Goal: Complete application form

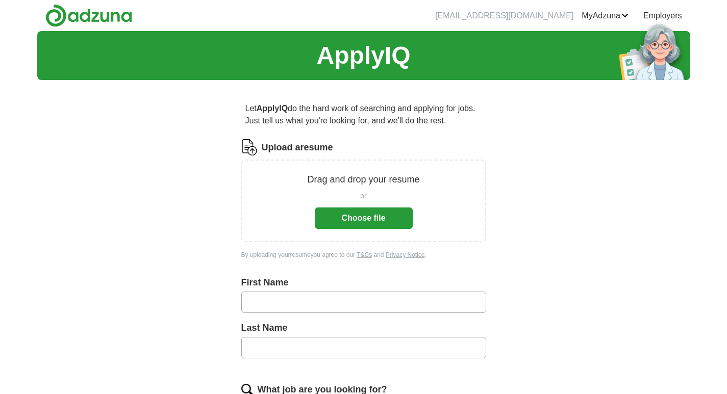
click at [312, 301] on input "text" at bounding box center [363, 302] width 245 height 21
type input "*******"
type input "*****"
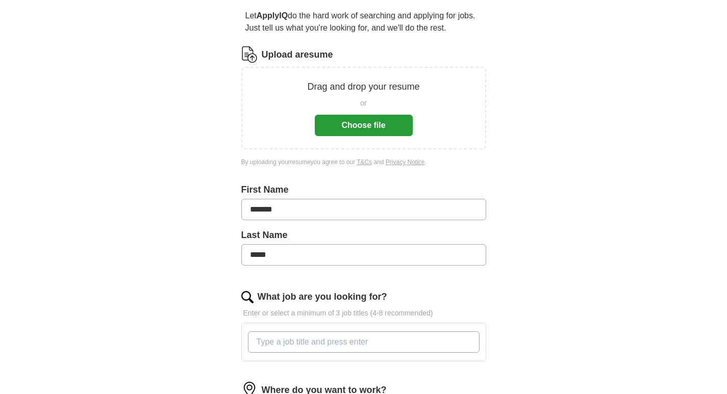
scroll to position [153, 0]
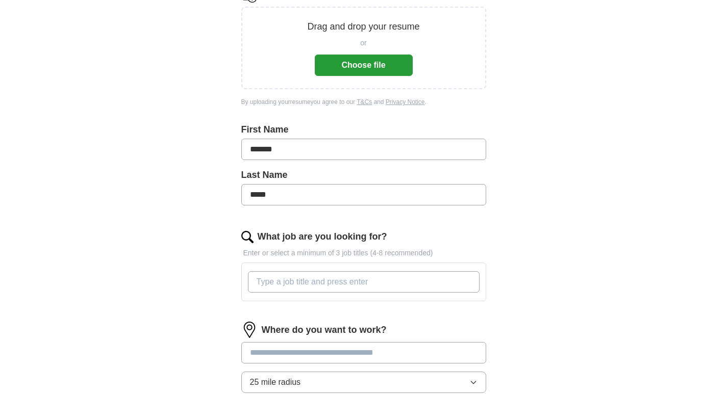
click at [295, 280] on input "What job are you looking for?" at bounding box center [364, 281] width 232 height 21
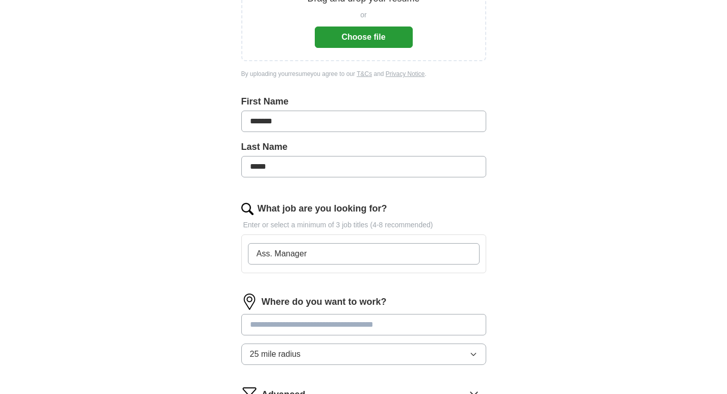
scroll to position [204, 0]
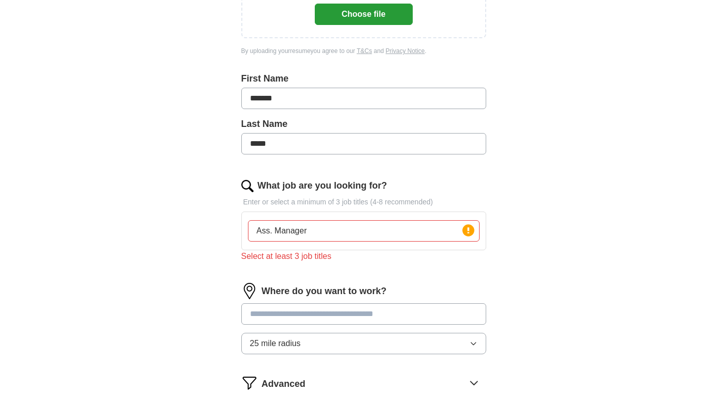
click at [363, 300] on div "Where do you want to work? 25 mile radius" at bounding box center [363, 323] width 245 height 80
click at [345, 228] on input "Ass. Manager" at bounding box center [364, 230] width 232 height 21
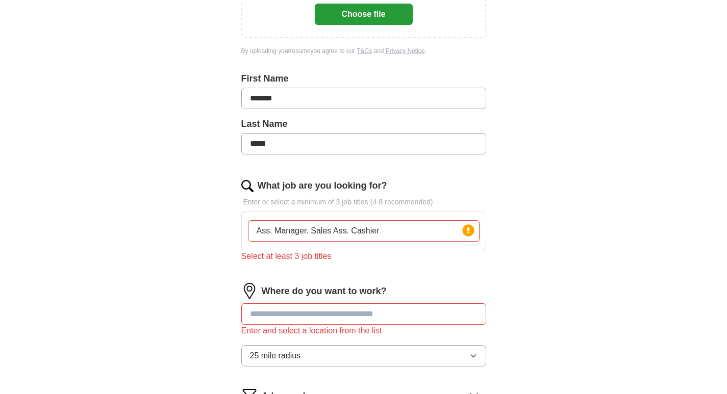
click at [325, 315] on input at bounding box center [363, 313] width 245 height 21
click at [309, 232] on input "Ass. Manager. Sales Ass. Cashier" at bounding box center [364, 230] width 232 height 21
click at [350, 230] on input "Ass. Manager, Sales Ass. Cashier" at bounding box center [364, 230] width 232 height 21
click at [270, 231] on input "Ass. Manager, Sales Associate. Cashier" at bounding box center [364, 230] width 232 height 21
click at [292, 232] on input "Assistant. Manager, Sales Associate. Cashier" at bounding box center [364, 230] width 232 height 21
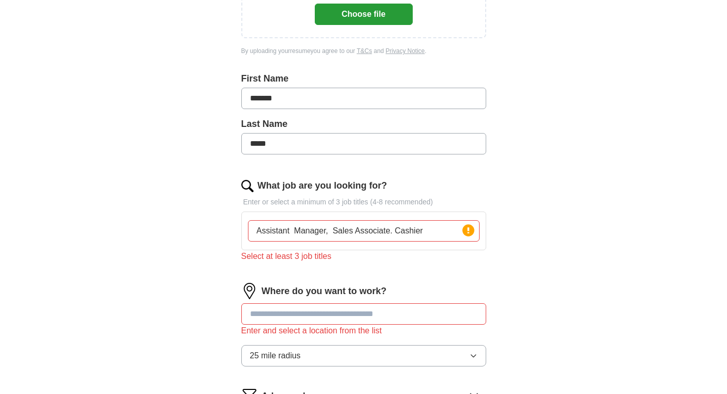
click at [393, 231] on input "Assistant Manager, Sales Associate. Cashier" at bounding box center [364, 230] width 232 height 21
type input "Assistant Manager, Sales Associate or Cashier"
click at [356, 309] on input at bounding box center [363, 313] width 245 height 21
type input "*"
type input "**********"
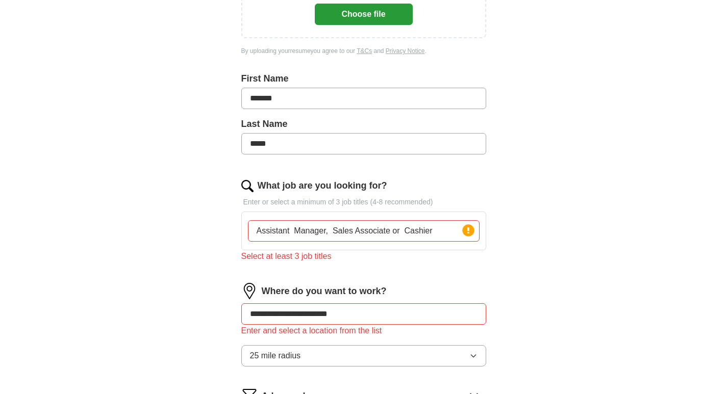
click at [475, 355] on icon "button" at bounding box center [473, 356] width 8 height 8
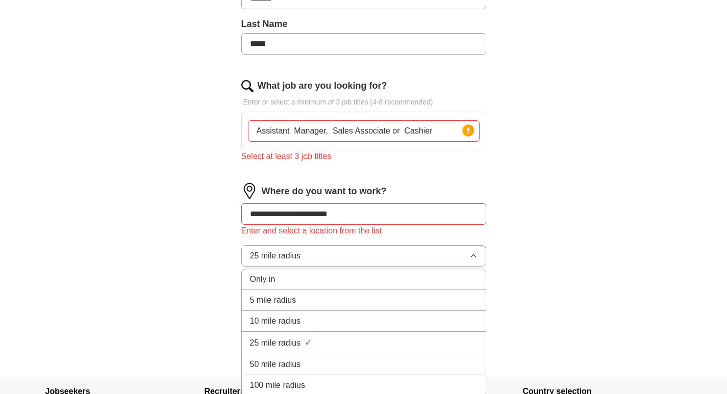
scroll to position [306, 0]
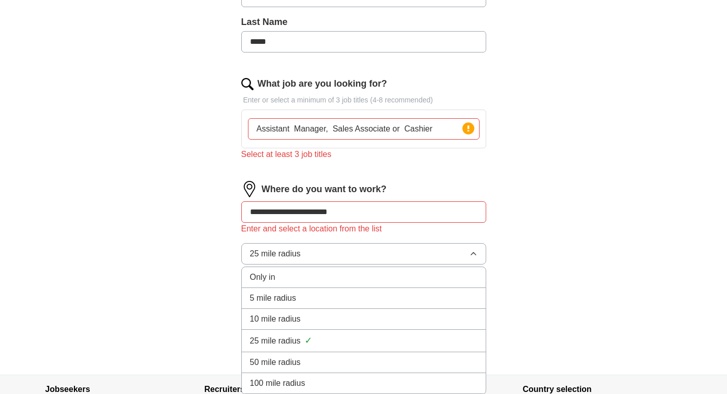
click at [293, 278] on div "Only in" at bounding box center [363, 277] width 227 height 12
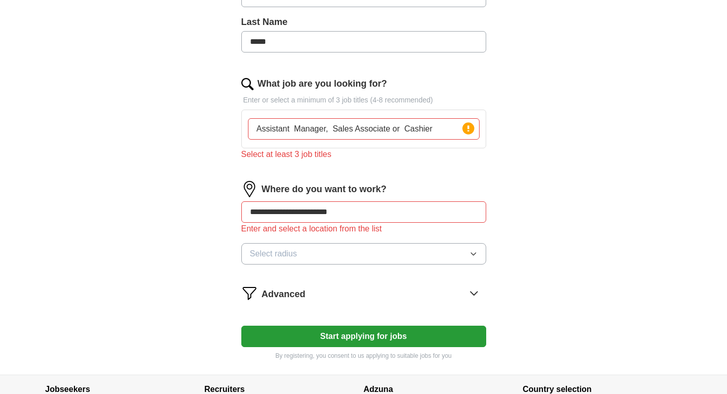
click at [473, 255] on icon "button" at bounding box center [473, 254] width 5 height 3
click at [378, 221] on input "**********" at bounding box center [363, 211] width 245 height 21
click at [381, 338] on button "Start applying for jobs" at bounding box center [363, 336] width 245 height 21
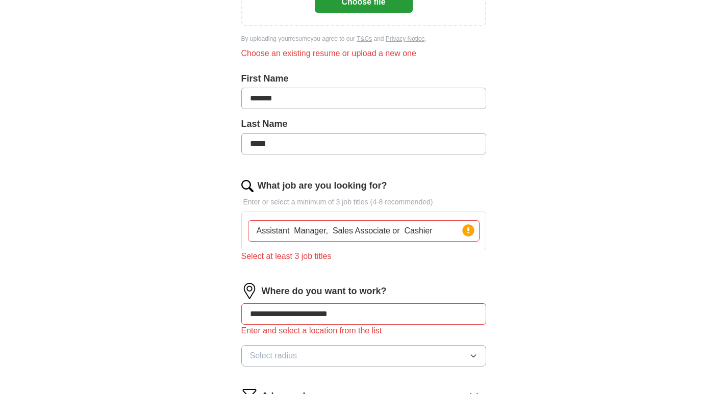
scroll to position [12, 0]
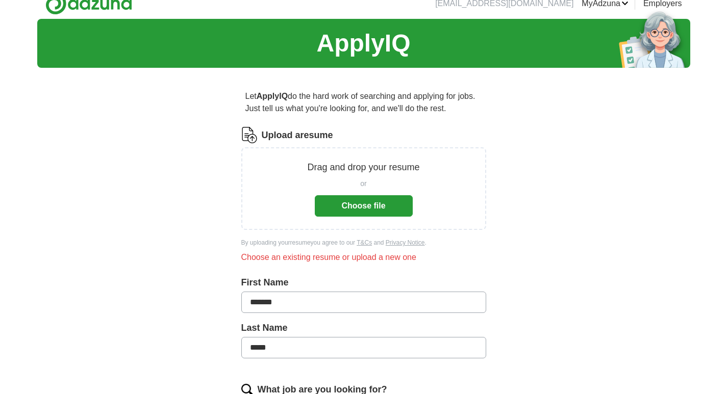
click at [370, 204] on button "Choose file" at bounding box center [364, 205] width 98 height 21
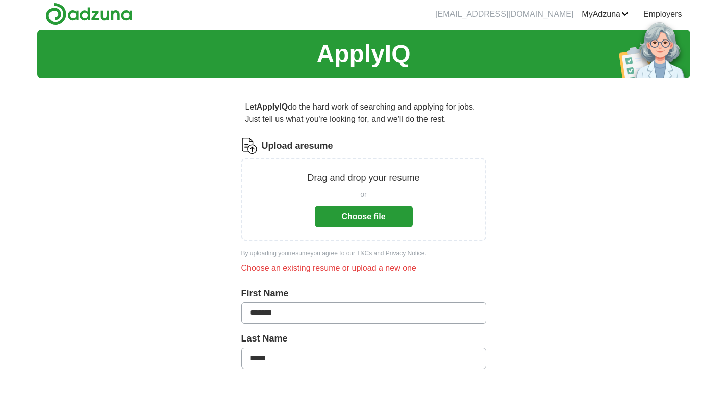
scroll to position [0, 0]
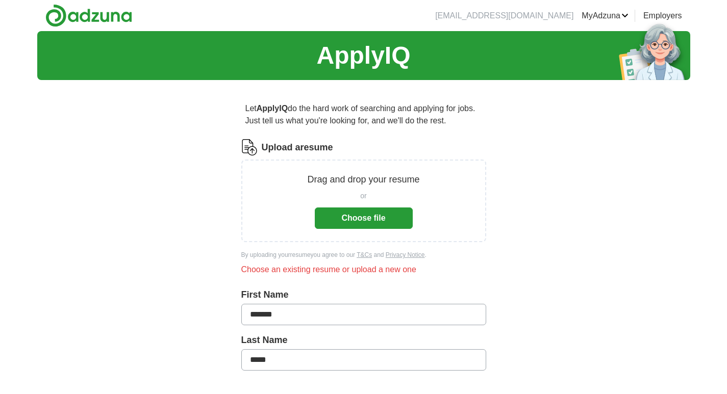
click at [364, 216] on button "Choose file" at bounding box center [364, 218] width 98 height 21
drag, startPoint x: 359, startPoint y: 191, endPoint x: 142, endPoint y: 176, distance: 217.8
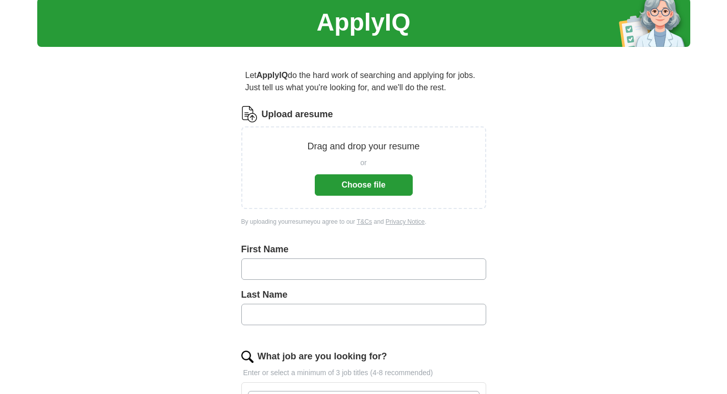
scroll to position [51, 0]
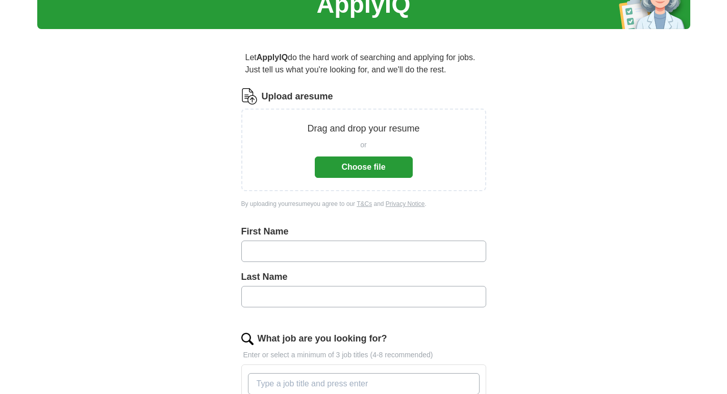
click at [625, 228] on div "ApplyIQ Let ApplyIQ do the hard work of searching and applying for jobs. Just t…" at bounding box center [363, 292] width 653 height 625
